Goal: Task Accomplishment & Management: Complete application form

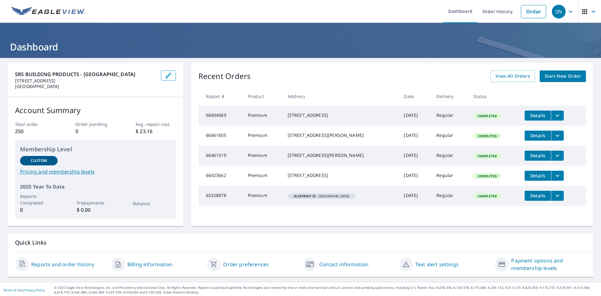
click at [566, 72] on link "Start New Order" at bounding box center [562, 76] width 46 height 12
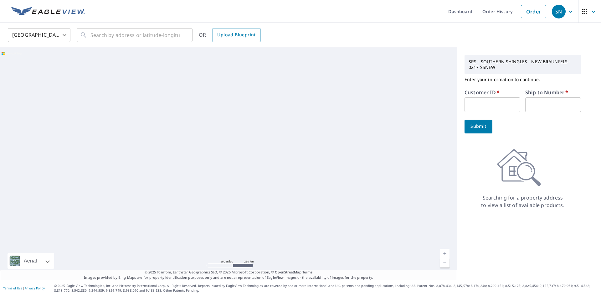
click at [484, 103] on input "text" at bounding box center [492, 104] width 56 height 15
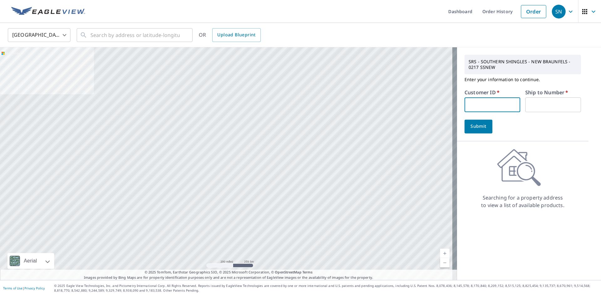
click at [475, 102] on input "text" at bounding box center [492, 104] width 56 height 15
paste input "S053433"
type input "S053433"
click at [546, 110] on input "text" at bounding box center [553, 104] width 56 height 15
type input "1"
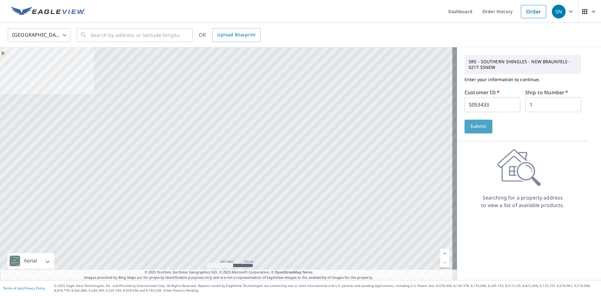
click at [483, 129] on button "Submit" at bounding box center [478, 126] width 28 height 14
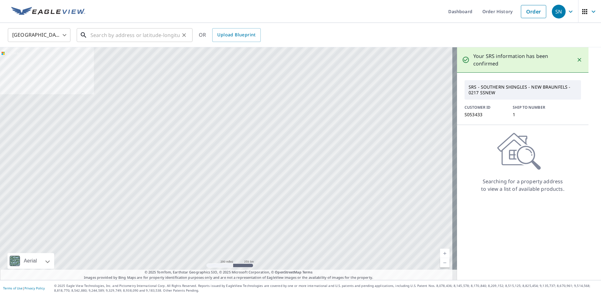
click at [142, 37] on input "text" at bounding box center [134, 35] width 89 height 18
paste input "[STREET_ADDRESS][PERSON_NAME]"
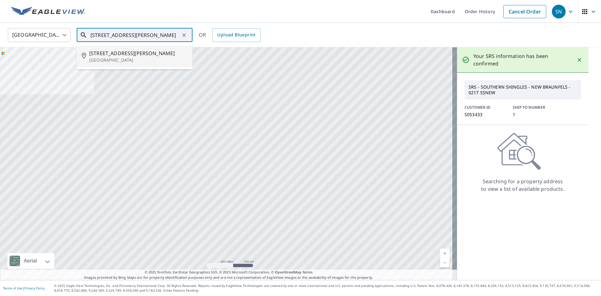
click at [138, 59] on p "[GEOGRAPHIC_DATA]" at bounding box center [138, 60] width 98 height 6
type input "[STREET_ADDRESS][PERSON_NAME]"
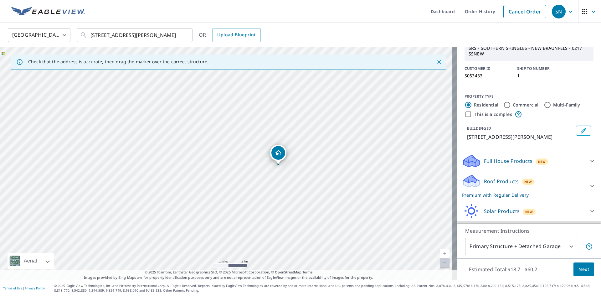
scroll to position [57, 0]
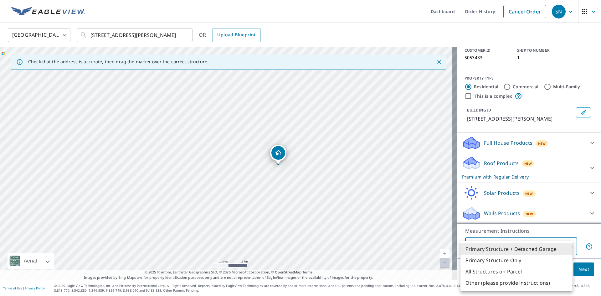
click at [567, 249] on body "SN SN Dashboard Order History Cancel Order SN [GEOGRAPHIC_DATA] [GEOGRAPHIC_DAT…" at bounding box center [300, 148] width 601 height 296
click at [553, 247] on li "Primary Structure + Detached Garage" at bounding box center [516, 248] width 112 height 11
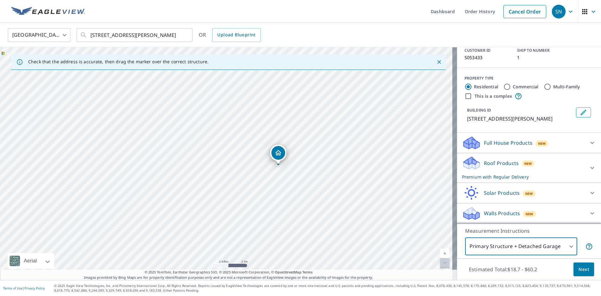
click at [578, 265] on button "Next" at bounding box center [583, 269] width 21 height 14
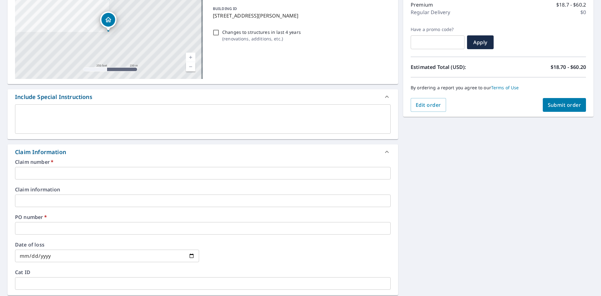
scroll to position [94, 0]
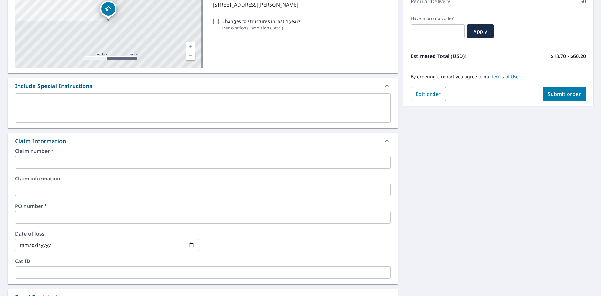
click at [145, 166] on input "text" at bounding box center [202, 162] width 375 height 13
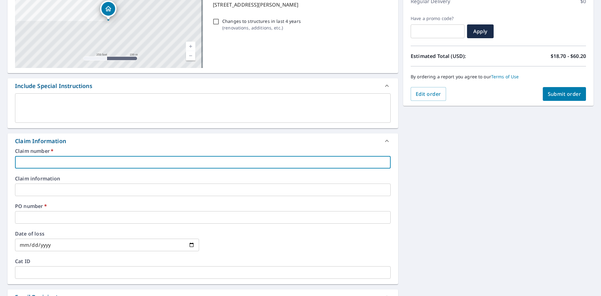
click at [81, 158] on input "text" at bounding box center [202, 162] width 375 height 13
type input "4"
checkbox input "true"
type input "44"
checkbox input "true"
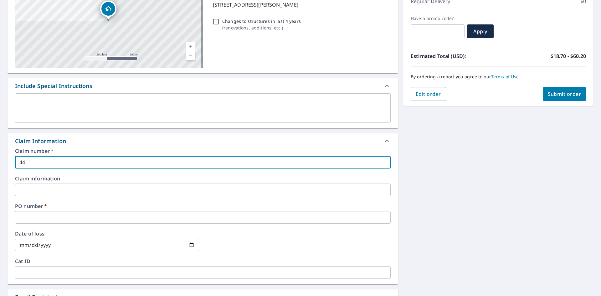
type input "443"
checkbox input "true"
type input "44"
checkbox input "true"
type input "4"
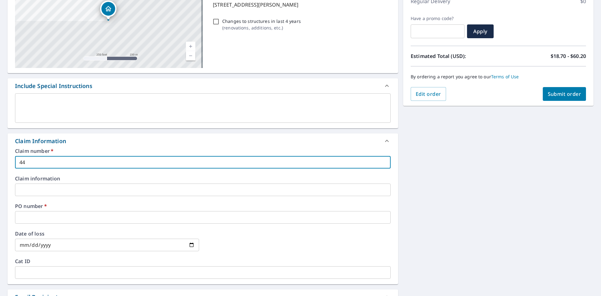
checkbox input "true"
type input "4"
checkbox input "true"
type input "44"
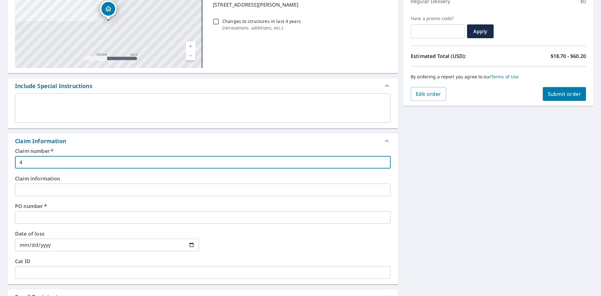
checkbox input "true"
type input "443"
checkbox input "true"
type input "4437"
checkbox input "true"
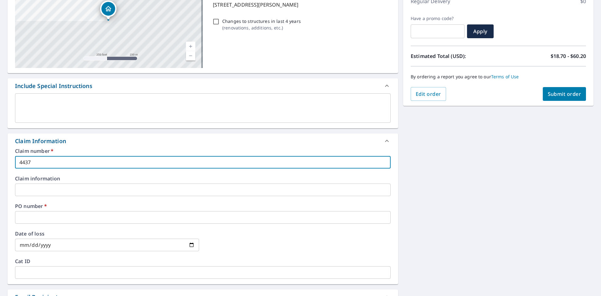
type input "44373"
checkbox input "true"
type input "443730"
checkbox input "true"
type input "4437304"
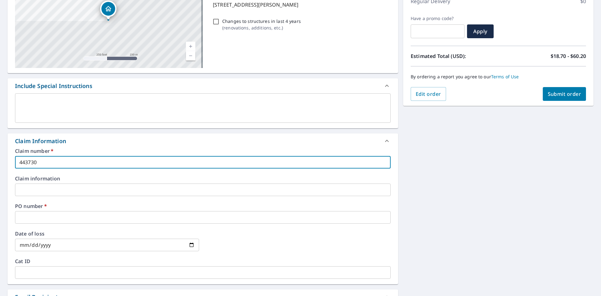
checkbox input "true"
type input "44373048"
checkbox input "true"
type input "44373048"
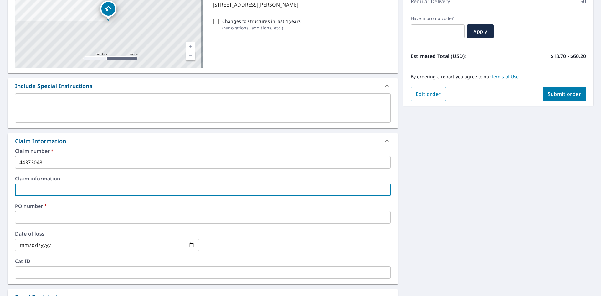
click at [151, 183] on input "text" at bounding box center [202, 189] width 375 height 13
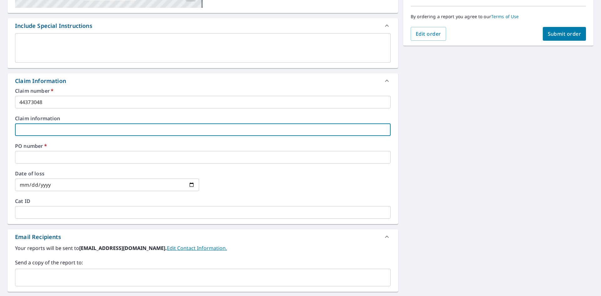
scroll to position [156, 0]
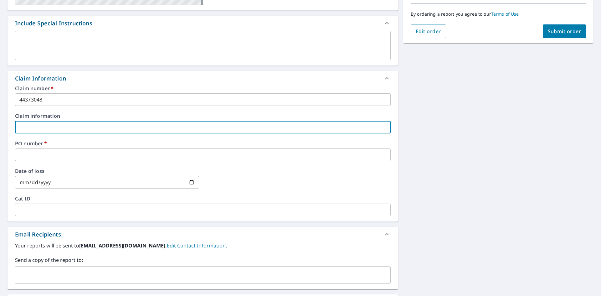
click at [87, 151] on input "text" at bounding box center [202, 154] width 375 height 13
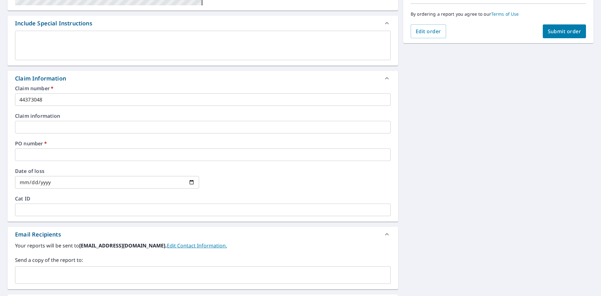
click at [49, 152] on input "text" at bounding box center [202, 154] width 375 height 13
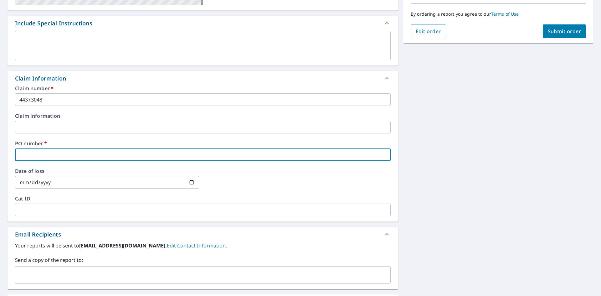
paste input "[STREET_ADDRESS][PERSON_NAME]"
type input "[STREET_ADDRESS][PERSON_NAME]"
checkbox input "true"
type input "[STREET_ADDRESS][PERSON_NAME]"
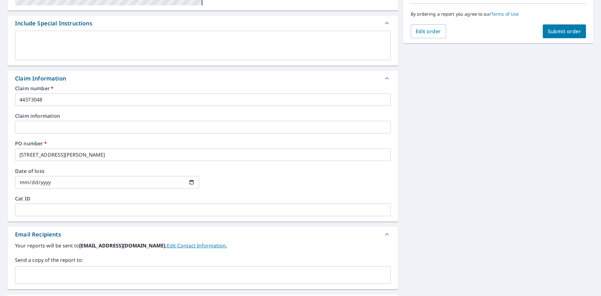
click at [254, 165] on div "Claim number   * 44373048 ​ Claim information ​ PO number   * [STREET_ADDRESS][…" at bounding box center [203, 153] width 390 height 135
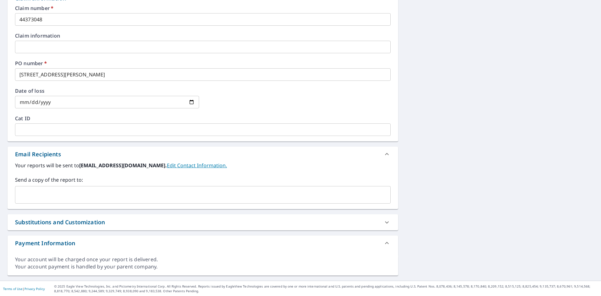
scroll to position [237, 0]
click at [128, 107] on input "date" at bounding box center [107, 101] width 184 height 13
click at [540, 103] on div "[STREET_ADDRESS][PERSON_NAME] Aerial Road A standard road map Aerial A detailed…" at bounding box center [300, 50] width 601 height 459
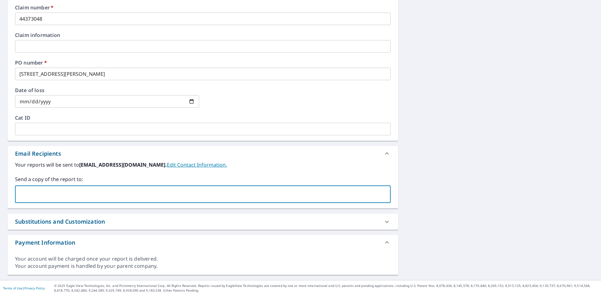
click at [194, 191] on input "text" at bounding box center [198, 194] width 360 height 12
type input "[PERSON_NAME][EMAIL_ADDRESS][PERSON_NAME][DOMAIN_NAME]"
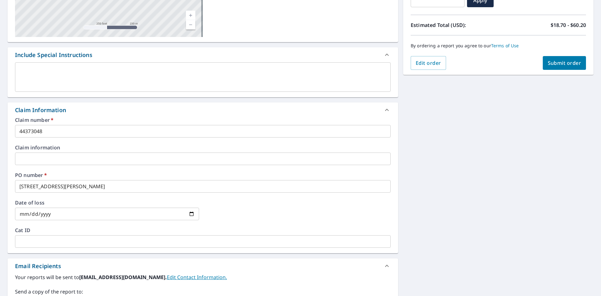
scroll to position [0, 0]
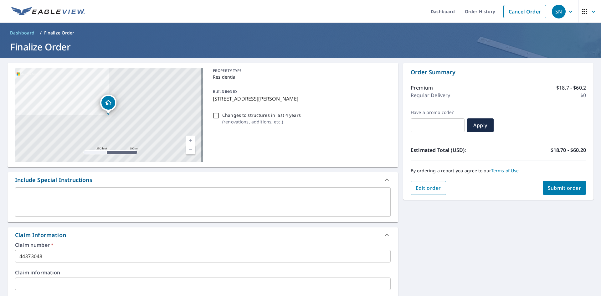
click at [560, 187] on span "Submit order" at bounding box center [563, 187] width 33 height 7
checkbox input "true"
